Goal: Information Seeking & Learning: Learn about a topic

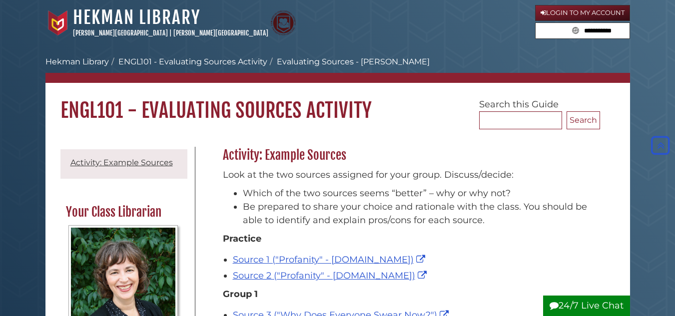
scroll to position [143, 0]
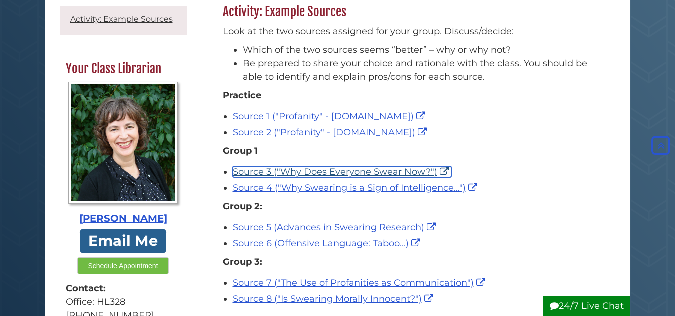
click at [421, 172] on link "Source 3 ("Why Does Everyone Swear Now?")" at bounding box center [342, 171] width 218 height 11
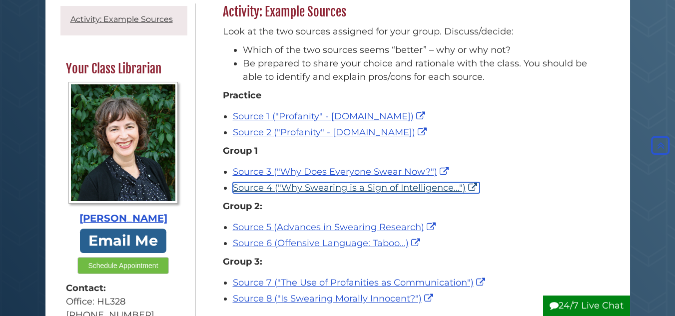
click at [334, 190] on link "Source 4 ("Why Swearing is a Sign of Intelligence...")" at bounding box center [356, 187] width 247 height 11
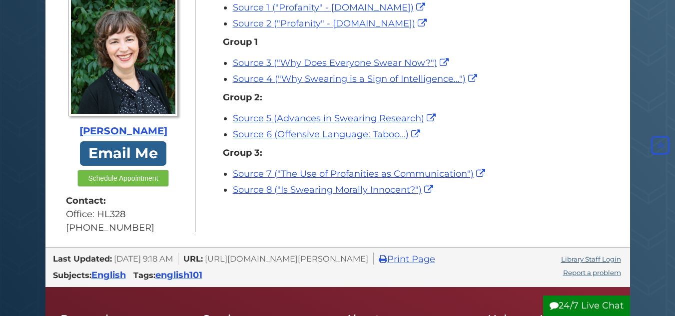
scroll to position [155, 0]
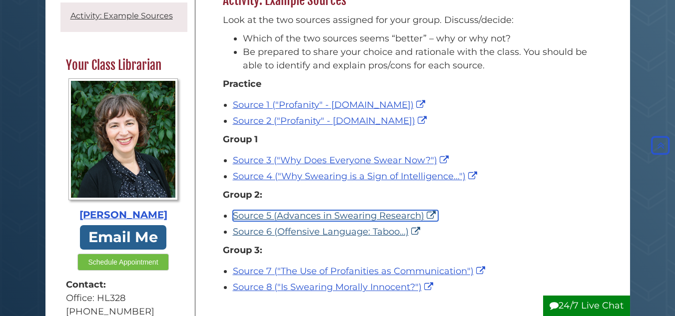
drag, startPoint x: 241, startPoint y: 215, endPoint x: 242, endPoint y: 237, distance: 21.5
click at [241, 215] on link "Source 5 (Advances in Swearing Research)" at bounding box center [335, 215] width 205 height 11
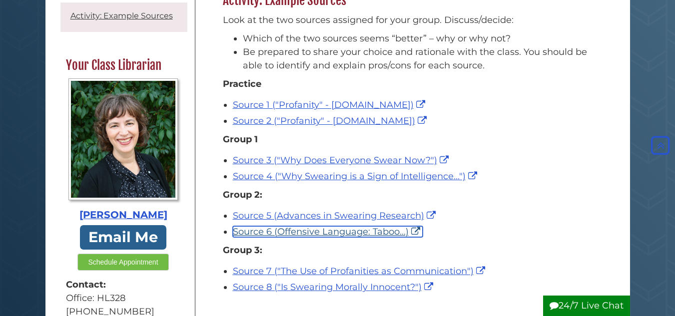
click at [247, 233] on link "Source 6 (Offensive Language: Taboo...)" at bounding box center [328, 231] width 190 height 11
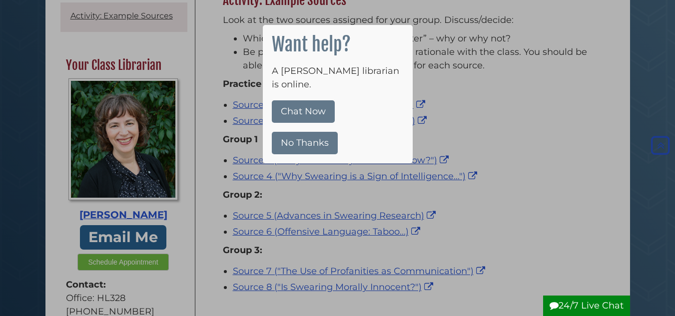
click at [317, 133] on button "No Thanks" at bounding box center [305, 143] width 66 height 22
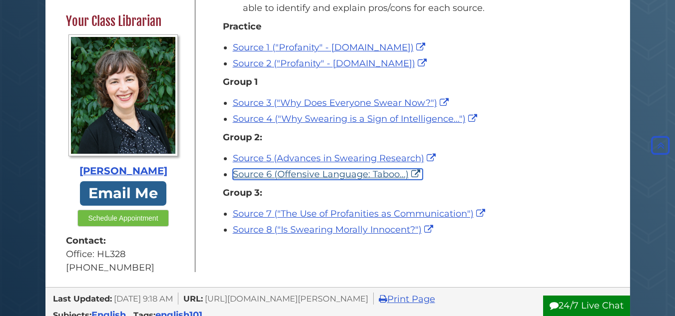
scroll to position [223, 0]
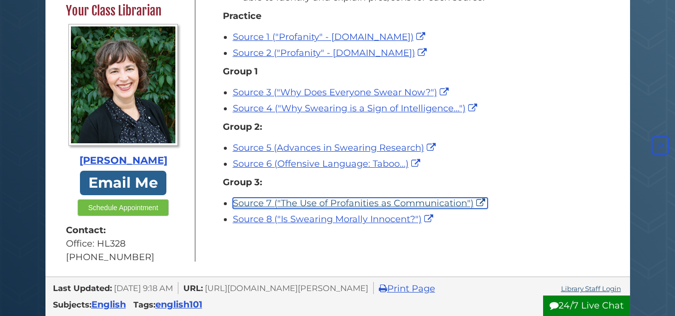
click at [404, 202] on link "Source 7 ("The Use of Profanities as Communication")" at bounding box center [360, 203] width 255 height 11
